Goal: Task Accomplishment & Management: Use online tool/utility

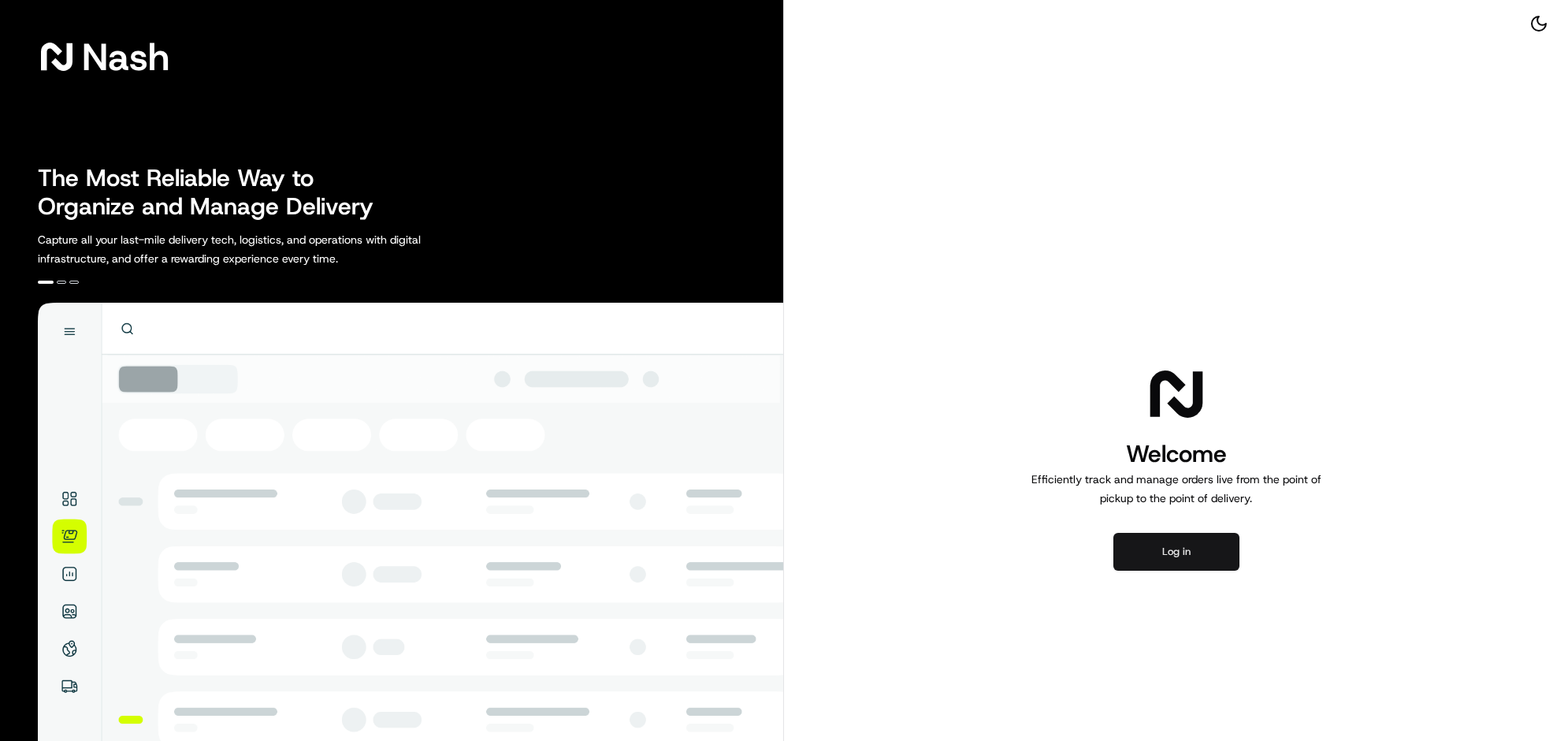
click at [1133, 570] on button "Log in" at bounding box center [1177, 551] width 126 height 38
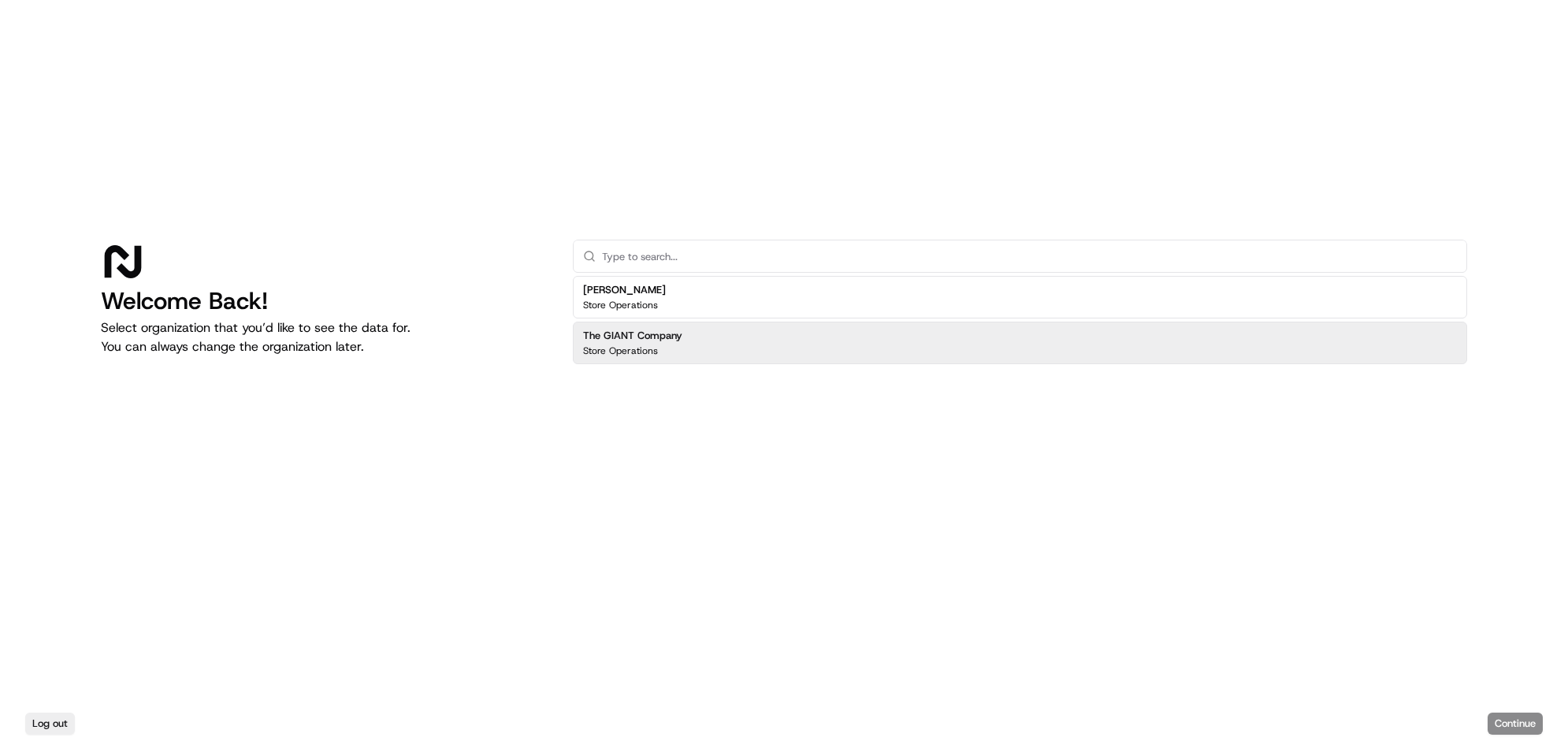
click at [940, 321] on div "The GIANT Company Store Operations" at bounding box center [1020, 342] width 895 height 42
click at [1488, 713] on button "Continue" at bounding box center [1515, 723] width 55 height 22
